Goal: Transaction & Acquisition: Book appointment/travel/reservation

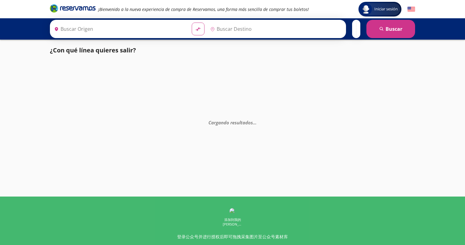
type input "[GEOGRAPHIC_DATA], [GEOGRAPHIC_DATA]"
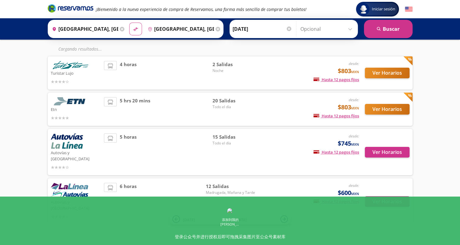
scroll to position [40, 0]
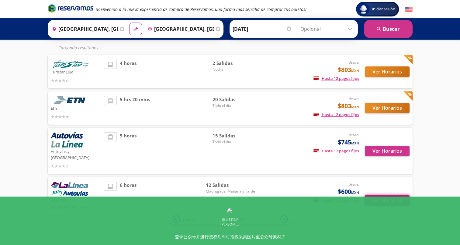
click at [387, 195] on button "Ver Horarios" at bounding box center [387, 200] width 45 height 11
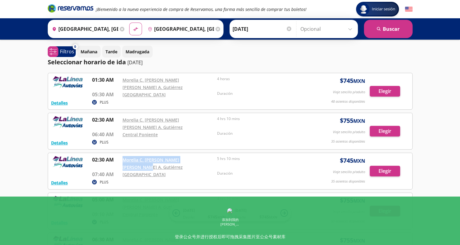
drag, startPoint x: 198, startPoint y: 146, endPoint x: 113, endPoint y: 145, distance: 85.2
click at [113, 156] on div "02:30 AM Morelia C. [PERSON_NAME] [PERSON_NAME] A. Gutiérrez 07:40 AM Central d…" at bounding box center [200, 167] width 217 height 22
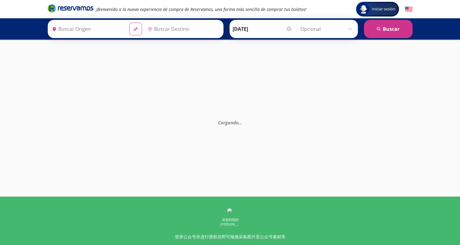
type input "[GEOGRAPHIC_DATA], [GEOGRAPHIC_DATA]"
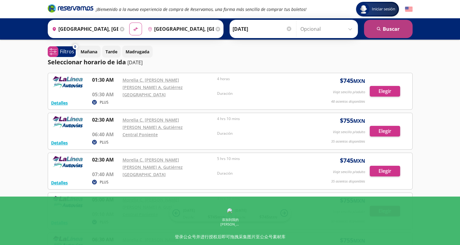
click at [388, 28] on button "search Buscar" at bounding box center [388, 29] width 49 height 18
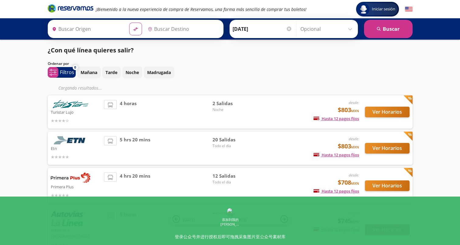
type input "[GEOGRAPHIC_DATA], [GEOGRAPHIC_DATA]"
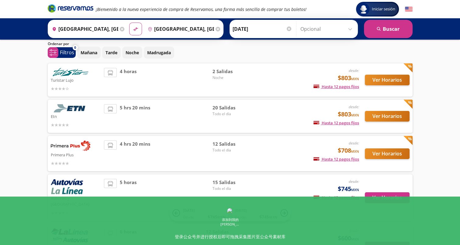
scroll to position [30, 0]
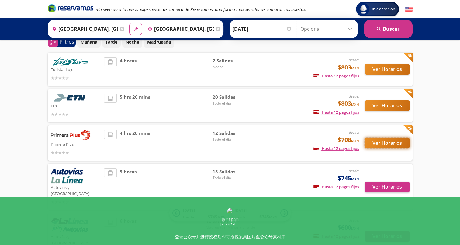
click at [387, 141] on button "Ver Horarios" at bounding box center [387, 142] width 45 height 11
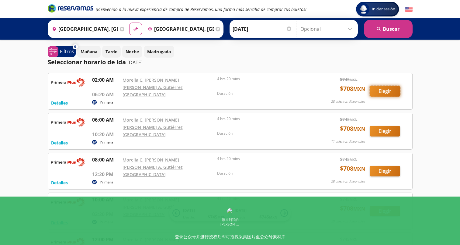
click at [391, 88] on button "Elegir" at bounding box center [385, 91] width 30 height 11
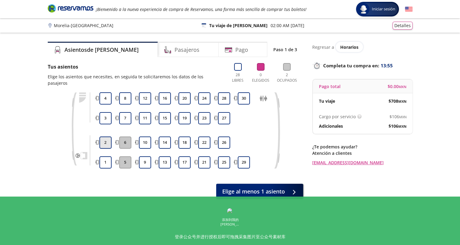
click at [101, 136] on button "2" at bounding box center [105, 142] width 12 height 12
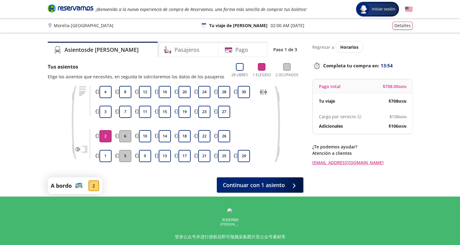
click at [105, 139] on button "2" at bounding box center [105, 136] width 12 height 12
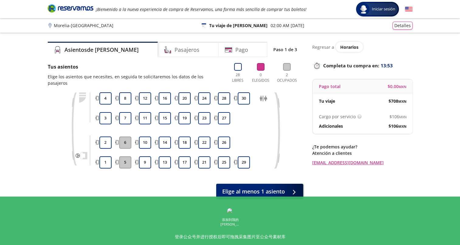
click at [36, 134] on div "Group 9 Created with Sketch. Elige tus asientos Morelia - Ciudad de México Inic…" at bounding box center [230, 144] width 460 height 289
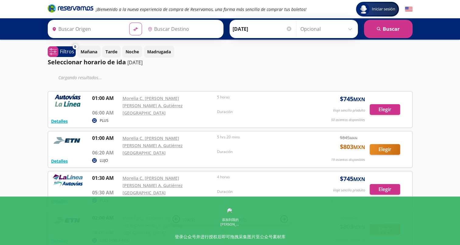
type input "Morelia C. Juan Antonio A. Gutiérrez, Michoacán"
type input "Central del Norte, Distrito Federal"
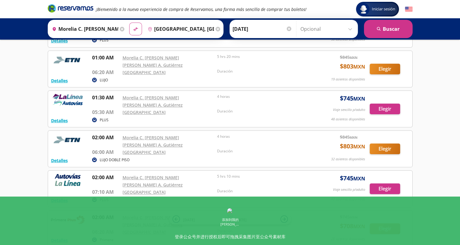
scroll to position [91, 0]
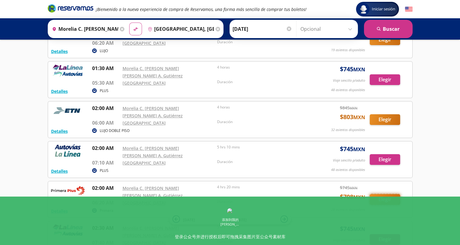
click at [383, 194] on button "Elegir" at bounding box center [385, 199] width 30 height 11
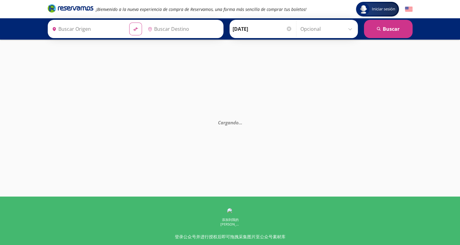
type input "Central del Norte, Distrito Federal"
type input "Morelia C. Juan Antonio A. Gutiérrez, Michoacán"
